Goal: Transaction & Acquisition: Purchase product/service

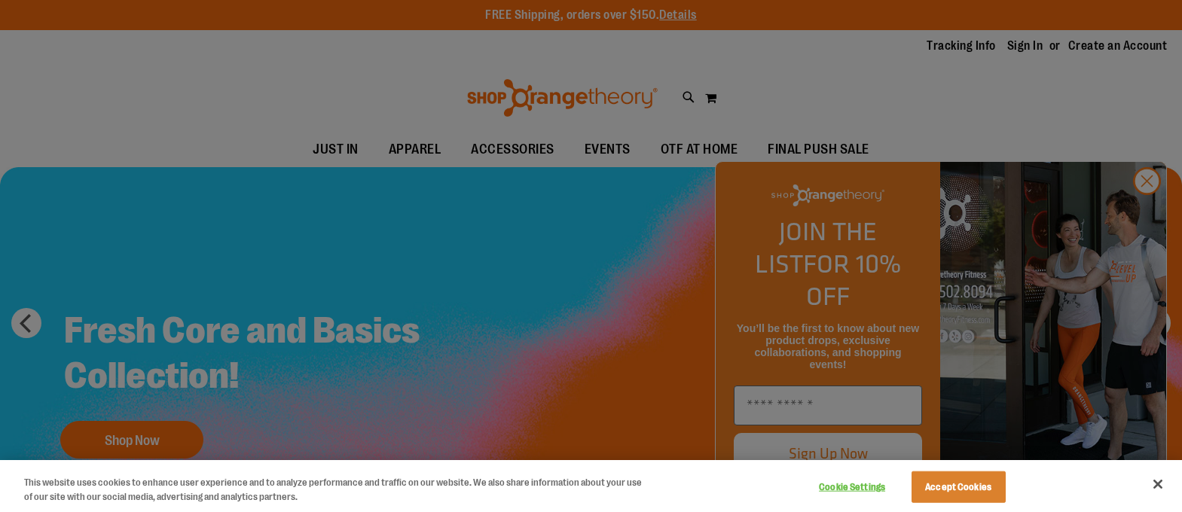
click at [1144, 212] on div at bounding box center [591, 256] width 1182 height 512
click at [1156, 207] on div at bounding box center [591, 256] width 1182 height 512
click at [1152, 207] on div at bounding box center [591, 256] width 1182 height 512
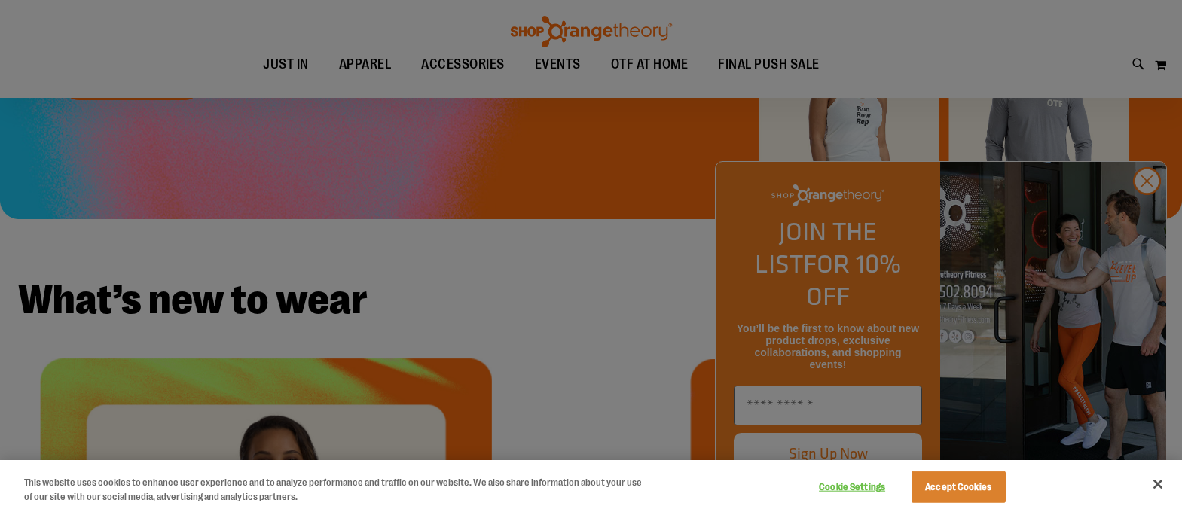
scroll to position [376, 0]
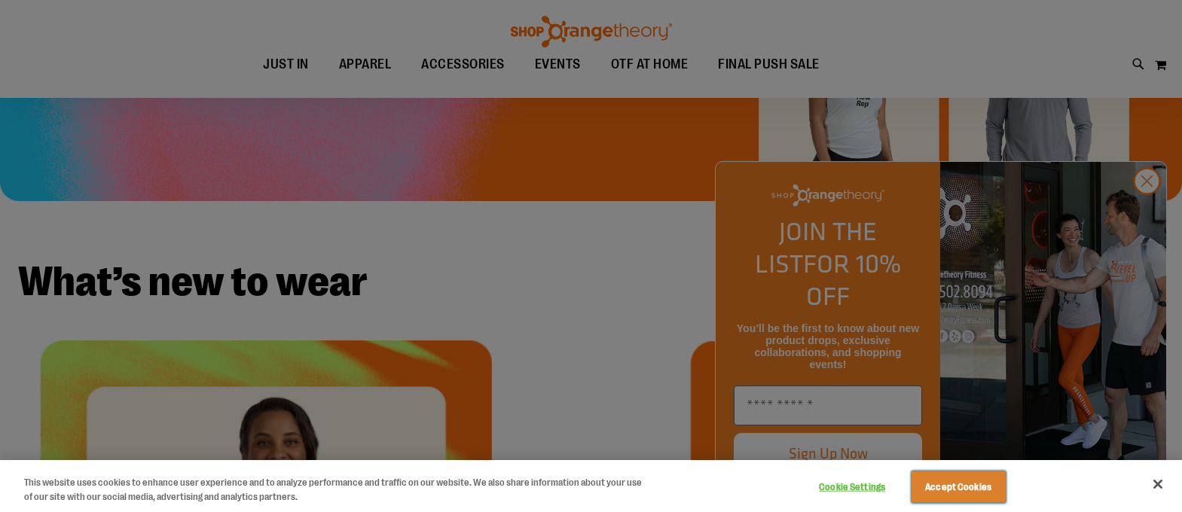
click at [970, 490] on button "Accept Cookies" at bounding box center [959, 488] width 94 height 32
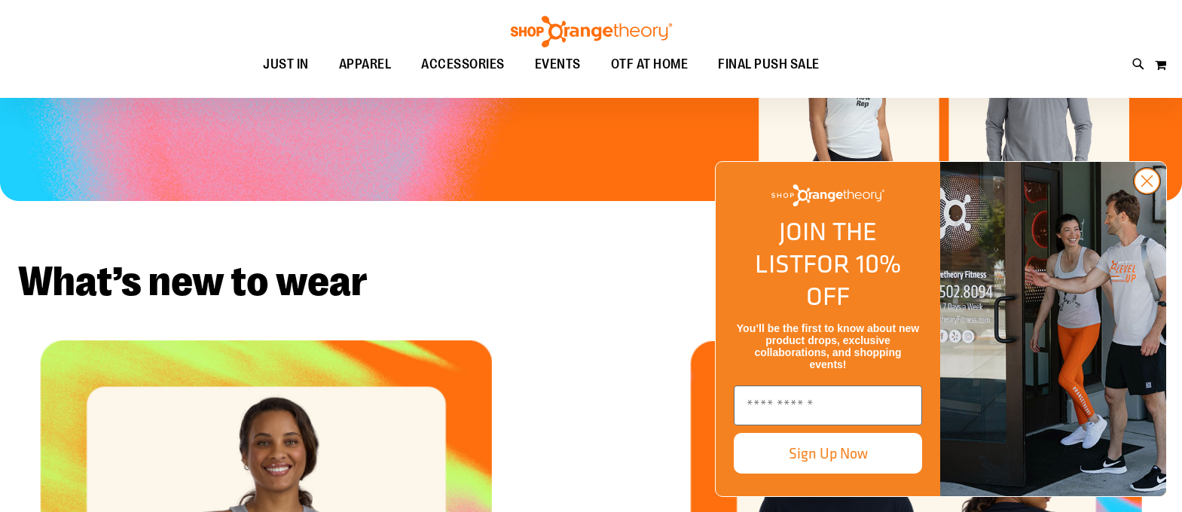
click at [1153, 194] on circle "Close dialog" at bounding box center [1147, 181] width 25 height 25
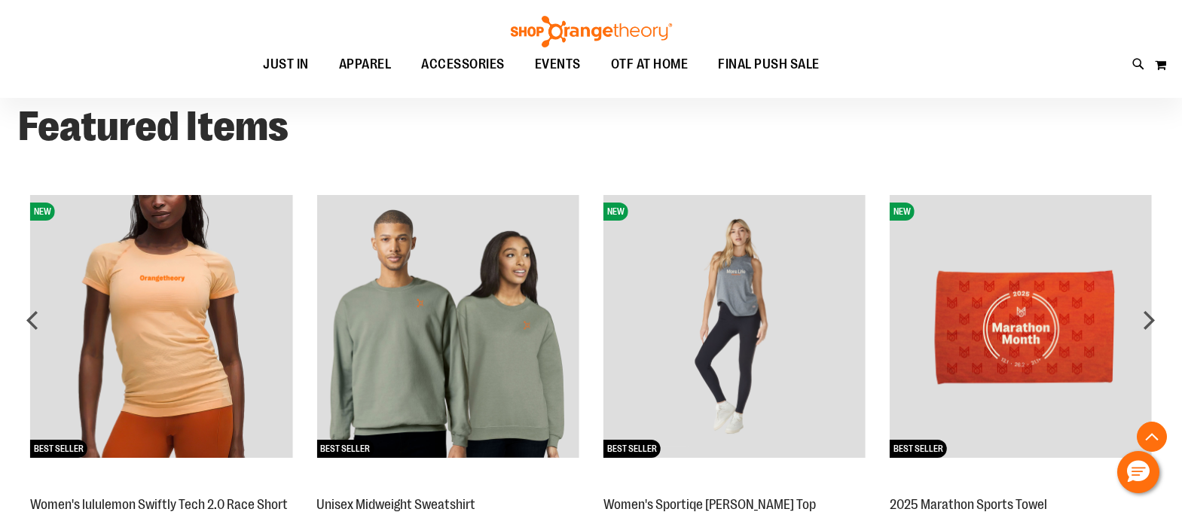
scroll to position [1129, 0]
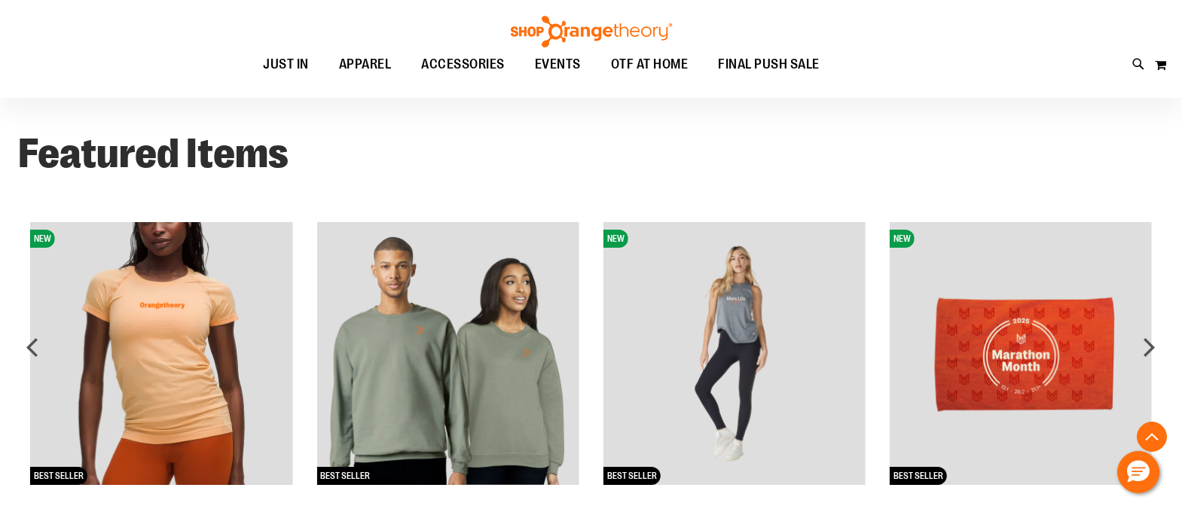
click at [487, 324] on img at bounding box center [447, 353] width 262 height 262
click at [521, 340] on img at bounding box center [447, 353] width 262 height 262
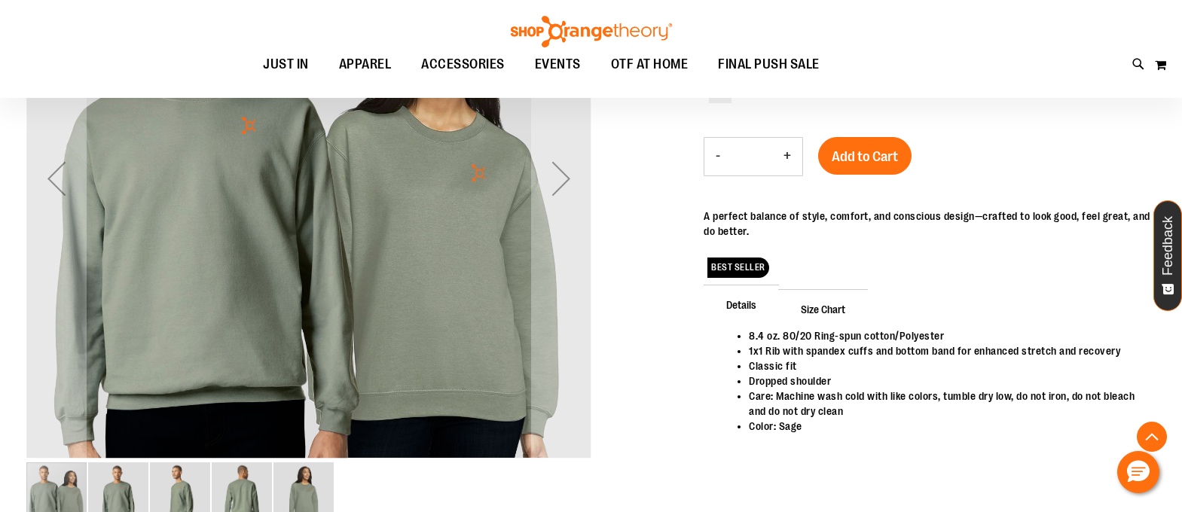
scroll to position [300, 0]
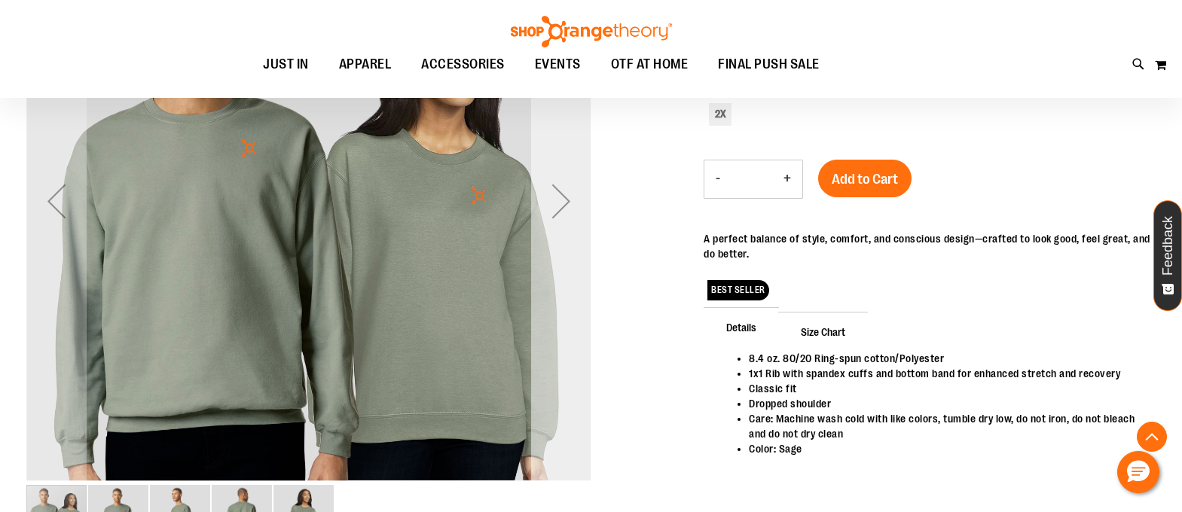
click at [570, 205] on div "Next" at bounding box center [561, 201] width 60 height 60
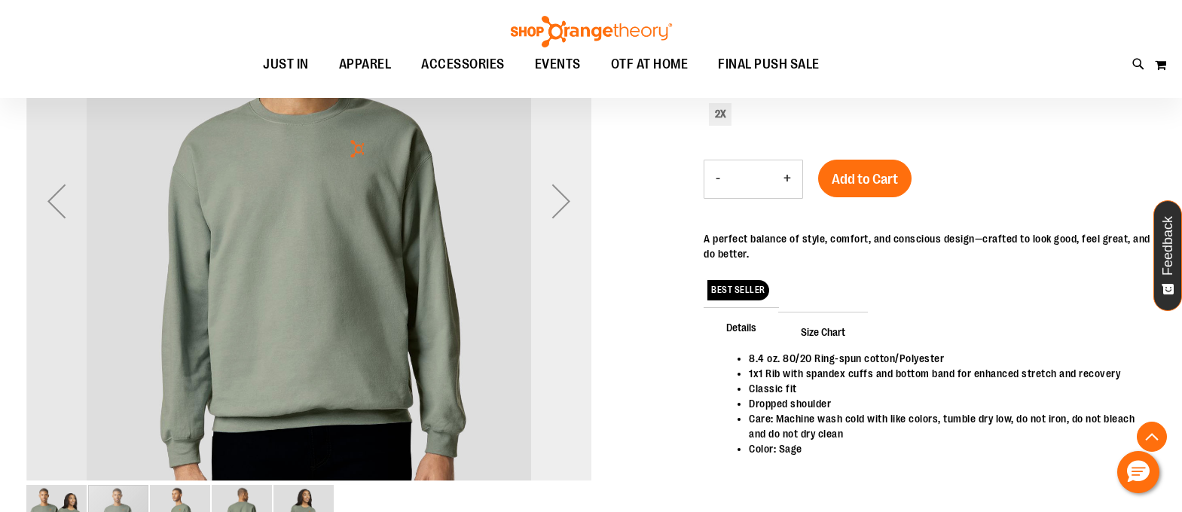
click at [565, 206] on div "Next" at bounding box center [561, 201] width 60 height 60
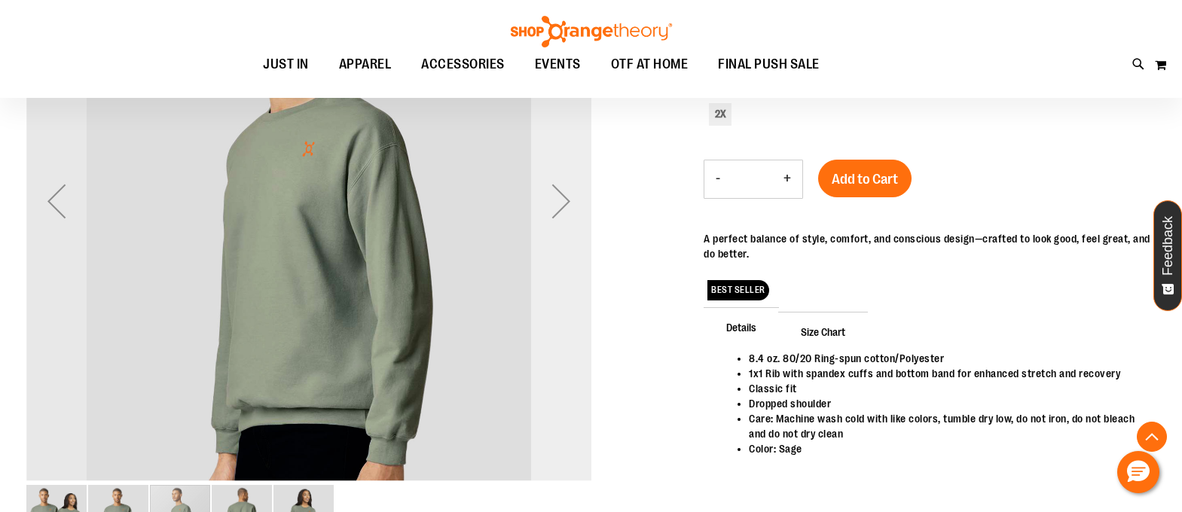
click at [565, 206] on div "Next" at bounding box center [561, 201] width 60 height 60
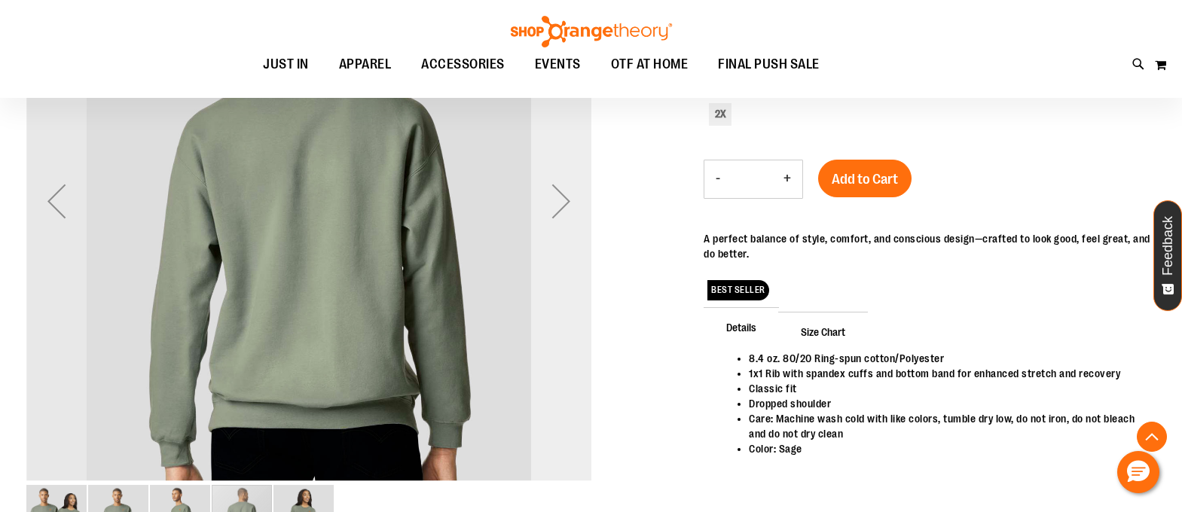
click at [565, 206] on div "Next" at bounding box center [561, 201] width 60 height 60
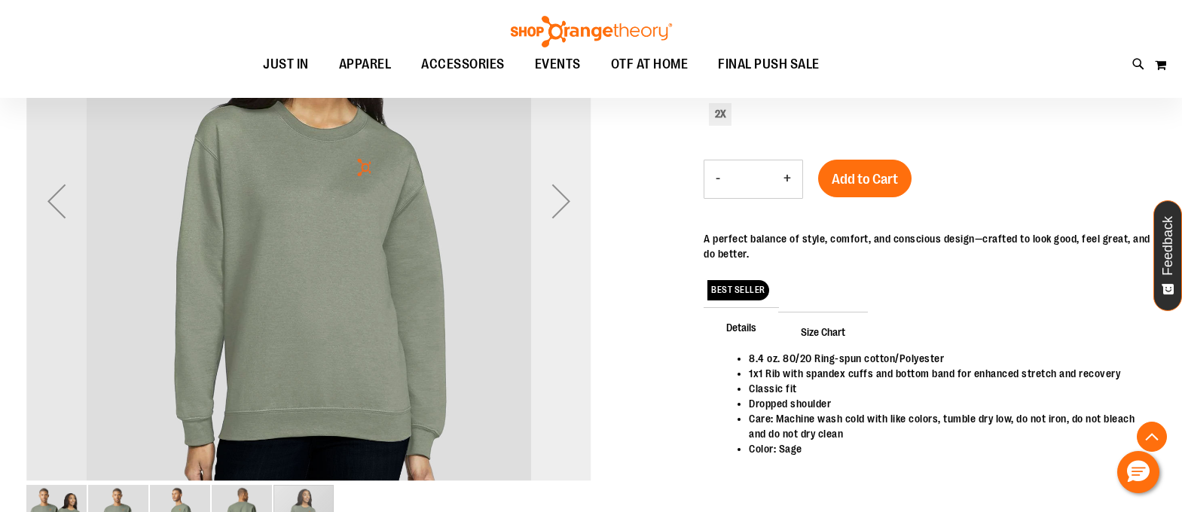
click at [565, 206] on div "Next" at bounding box center [561, 201] width 60 height 60
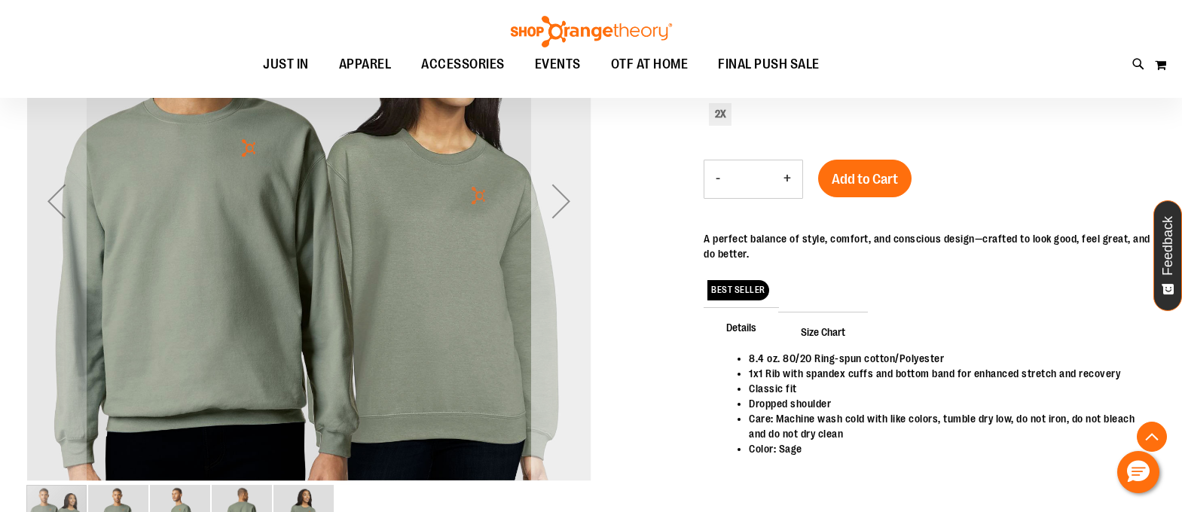
click at [565, 206] on div "Next" at bounding box center [561, 201] width 60 height 60
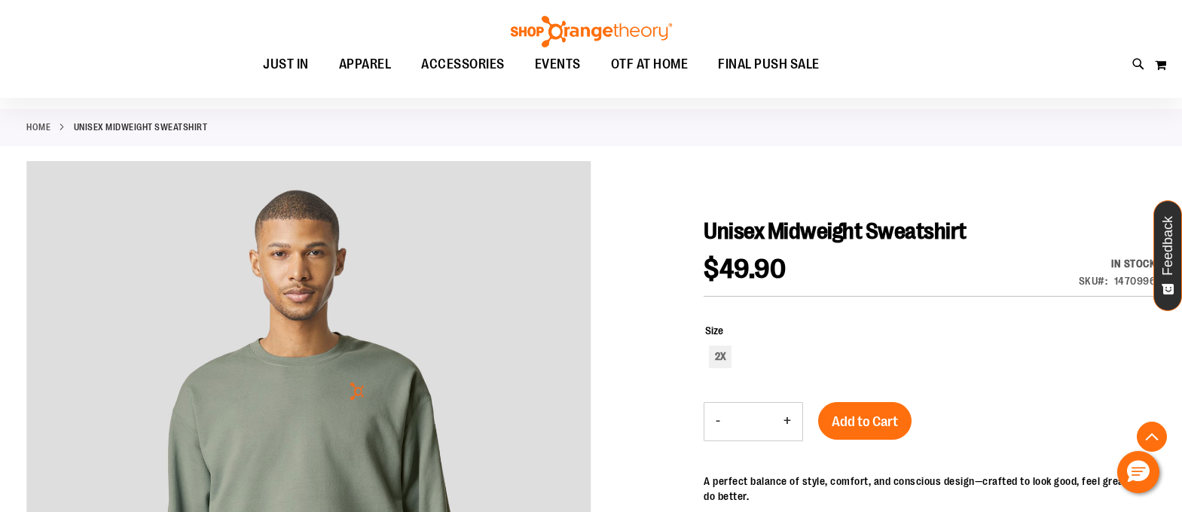
scroll to position [0, 0]
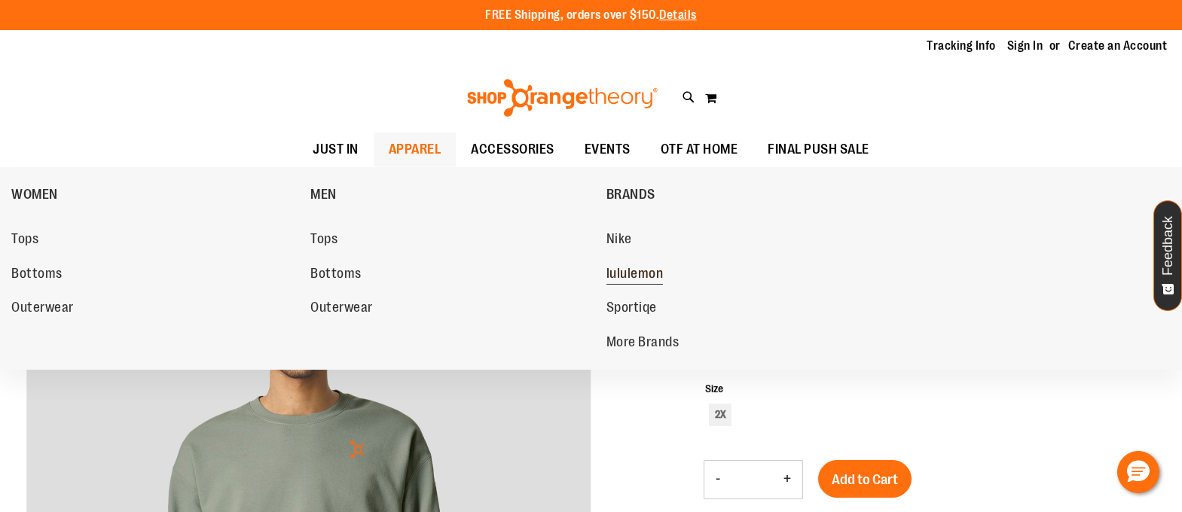
click at [627, 276] on span "lululemon" at bounding box center [634, 275] width 57 height 19
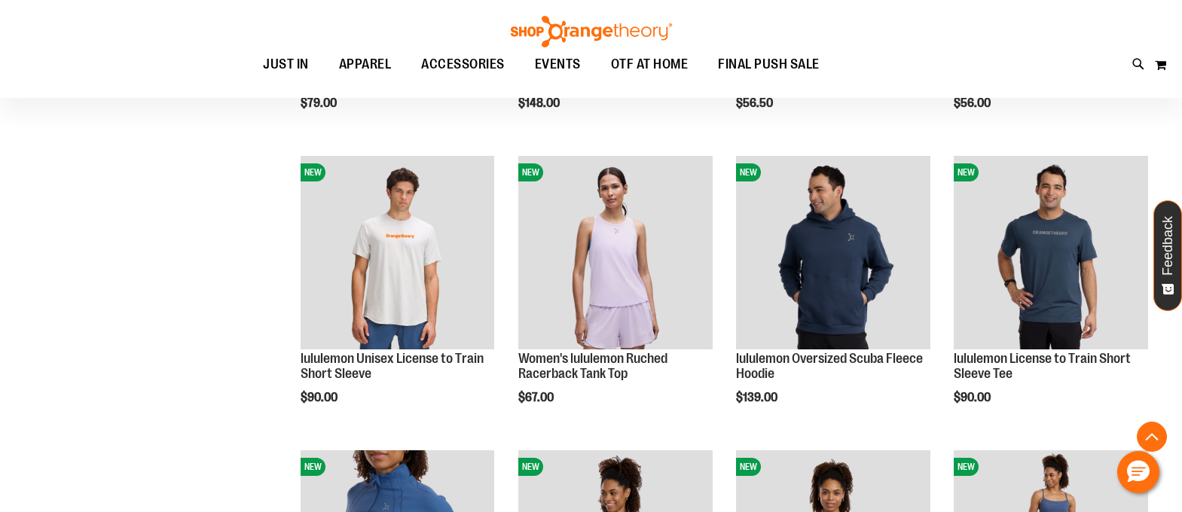
scroll to position [451, 0]
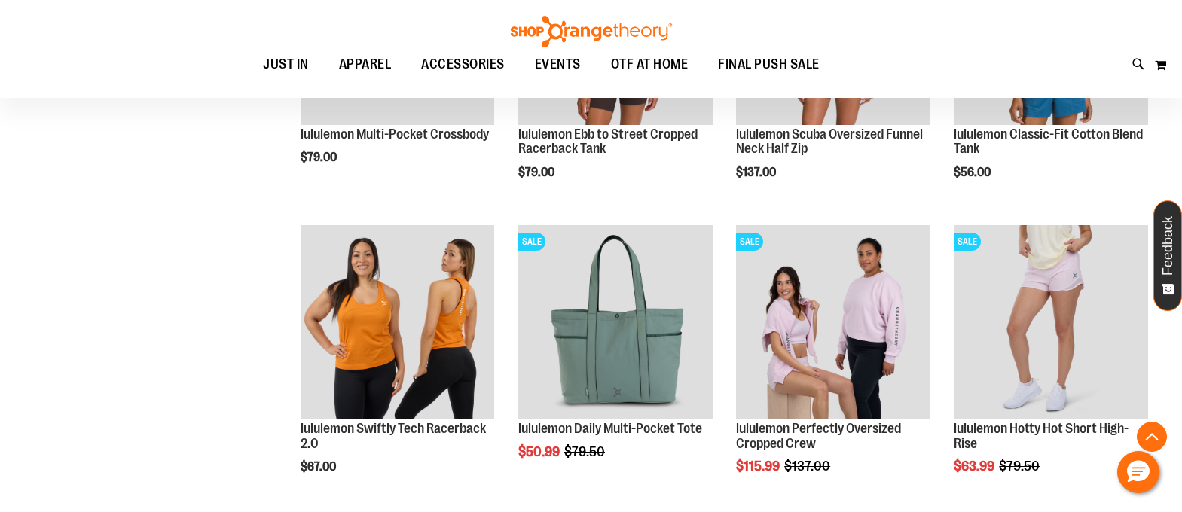
scroll to position [1280, 0]
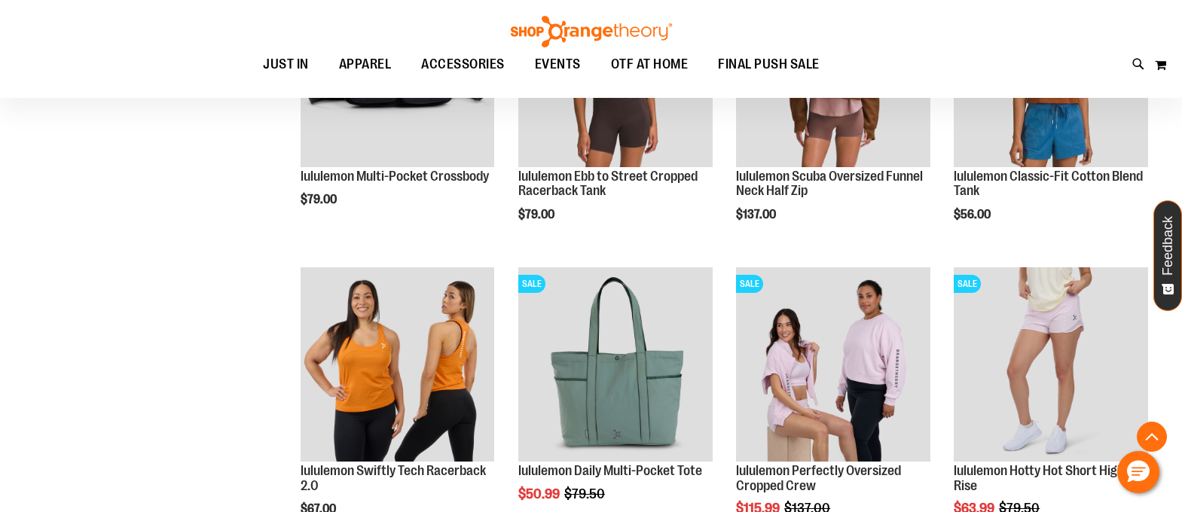
scroll to position [1205, 0]
